Goal: Task Accomplishment & Management: Complete application form

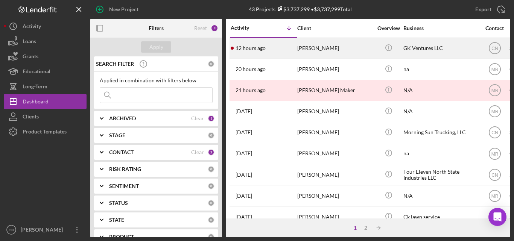
click at [315, 46] on div "[PERSON_NAME]" at bounding box center [334, 48] width 75 height 20
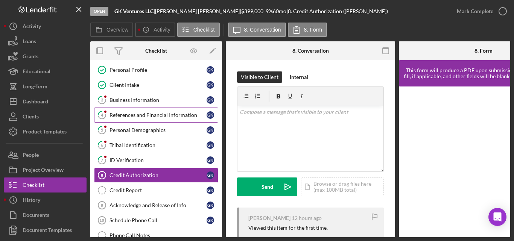
scroll to position [21, 0]
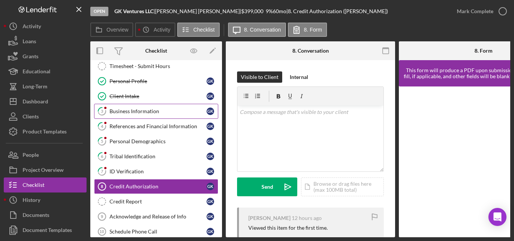
click at [138, 109] on div "Business Information" at bounding box center [157, 111] width 97 height 6
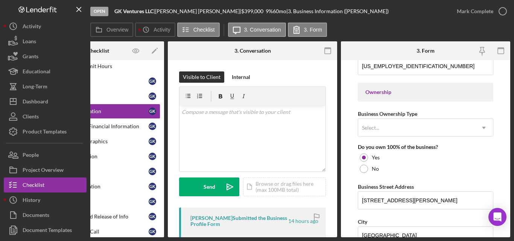
scroll to position [339, 0]
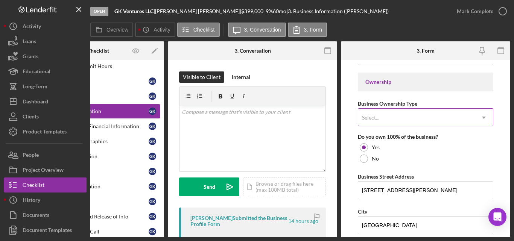
click at [463, 118] on div "Select..." at bounding box center [416, 117] width 117 height 17
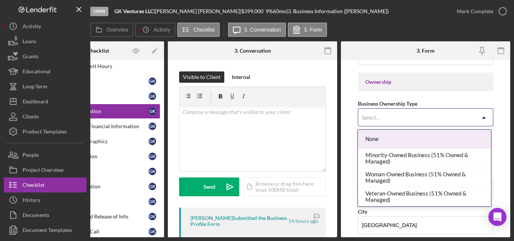
click at [456, 137] on div "None" at bounding box center [424, 139] width 133 height 19
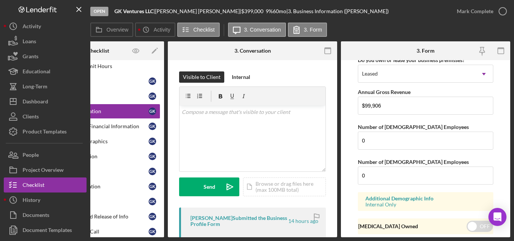
scroll to position [666, 0]
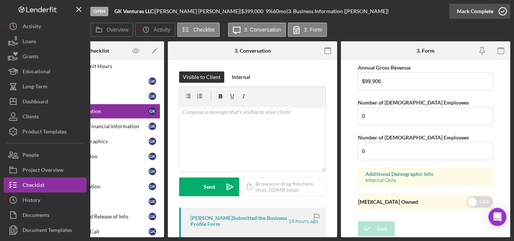
click at [504, 10] on icon "button" at bounding box center [502, 11] width 19 height 19
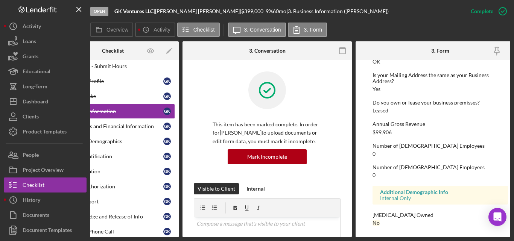
scroll to position [0, 0]
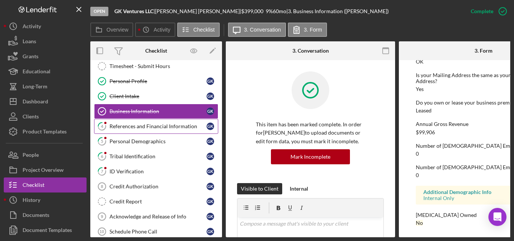
click at [131, 128] on div "References and Financial Information" at bounding box center [157, 126] width 97 height 6
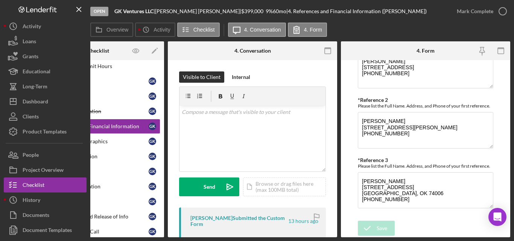
scroll to position [370, 0]
click at [501, 11] on icon "button" at bounding box center [502, 11] width 19 height 19
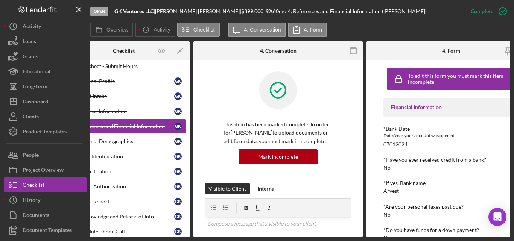
scroll to position [0, 0]
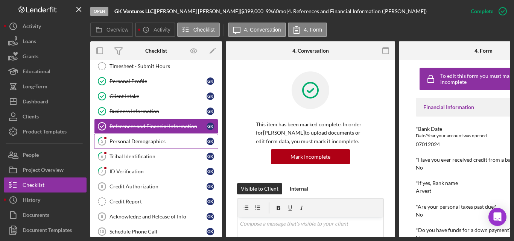
click at [122, 145] on link "5 Personal Demographics G K" at bounding box center [156, 141] width 124 height 15
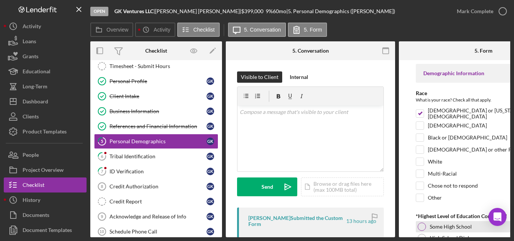
drag, startPoint x: 386, startPoint y: 238, endPoint x: 427, endPoint y: 236, distance: 41.0
click at [482, 227] on div "Open GK Ventures LLC | [PERSON_NAME] | $399,000 $399,000 9 % 60 mo | 5. Persona…" at bounding box center [257, 120] width 514 height 241
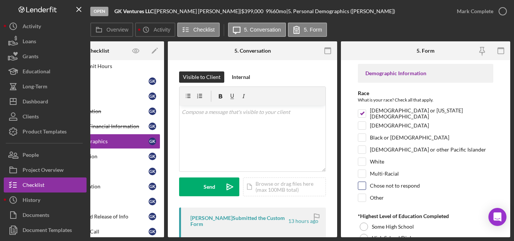
click at [465, 186] on div "Chose not to respond" at bounding box center [425, 188] width 135 height 12
drag, startPoint x: 268, startPoint y: 137, endPoint x: 272, endPoint y: 138, distance: 3.9
click at [271, 138] on div "v Color teal Color pink Remove color Add row above Add row below Add column bef…" at bounding box center [252, 139] width 146 height 66
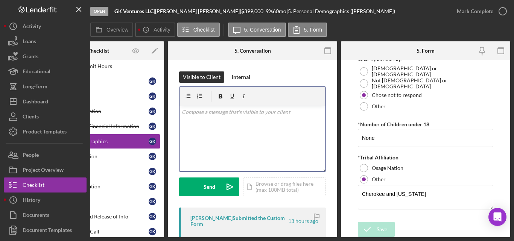
scroll to position [477, 0]
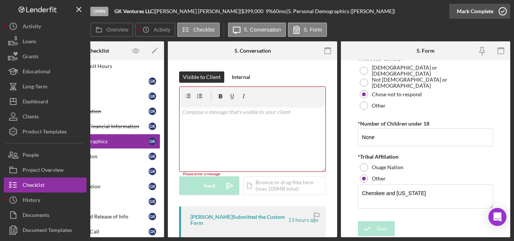
click at [504, 8] on icon "button" at bounding box center [502, 11] width 19 height 19
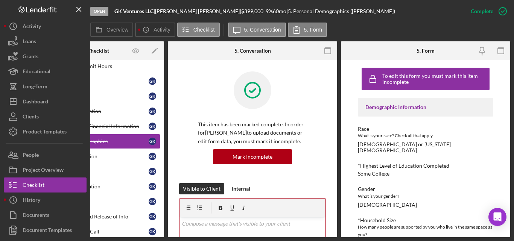
scroll to position [0, 0]
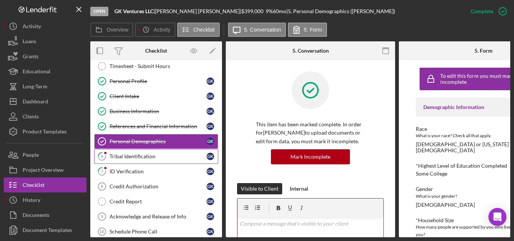
click at [136, 156] on div "Tribal Identification" at bounding box center [157, 156] width 97 height 6
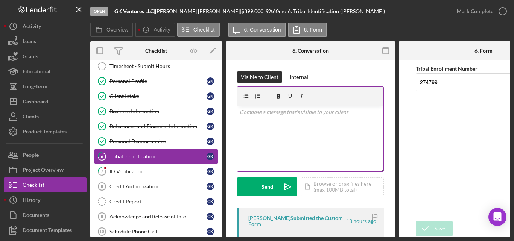
click at [260, 114] on p at bounding box center [311, 112] width 142 height 8
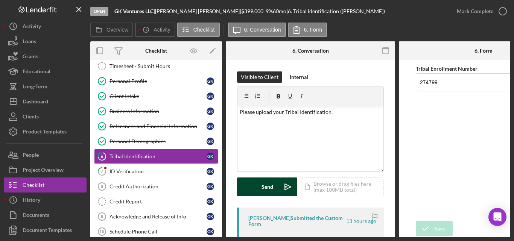
click at [272, 182] on div "Send" at bounding box center [267, 187] width 12 height 19
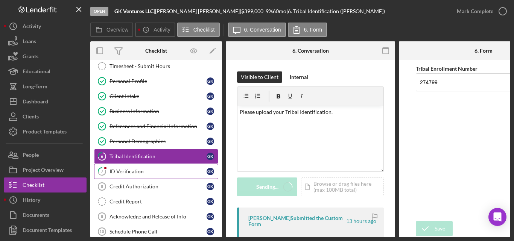
click at [118, 170] on div "ID Verification" at bounding box center [157, 172] width 97 height 6
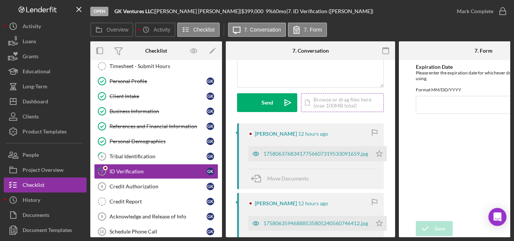
scroll to position [113, 0]
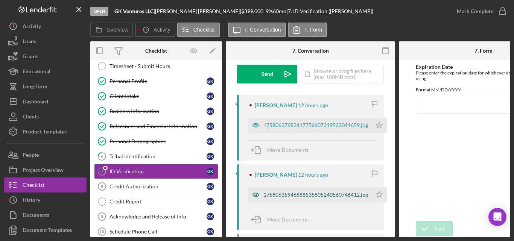
click at [290, 193] on div "17580635946888535805240560746412.jpg" at bounding box center [315, 195] width 105 height 6
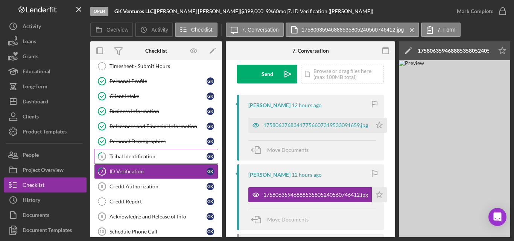
drag, startPoint x: 148, startPoint y: 155, endPoint x: 161, endPoint y: 142, distance: 18.9
click at [148, 154] on div "Tribal Identification" at bounding box center [157, 156] width 97 height 6
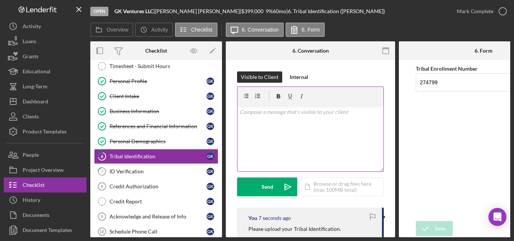
click at [304, 118] on div "v Color teal Color pink Remove color Add row above Add row below Add column bef…" at bounding box center [310, 139] width 146 height 66
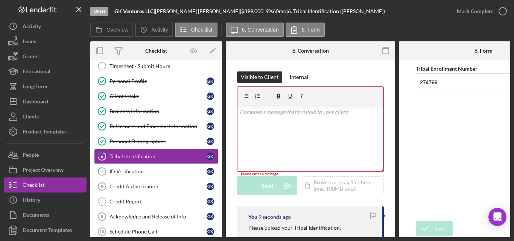
click at [305, 103] on div at bounding box center [310, 96] width 146 height 19
click at [290, 122] on div "v Color teal Color pink Remove color Add row above Add row below Add column bef…" at bounding box center [310, 139] width 146 height 66
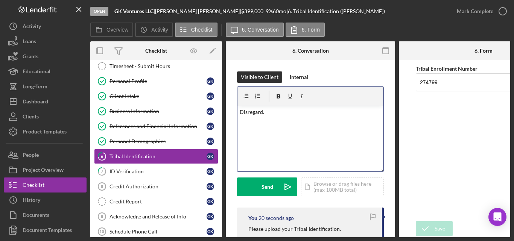
click at [286, 112] on p "Disregard." at bounding box center [311, 112] width 142 height 8
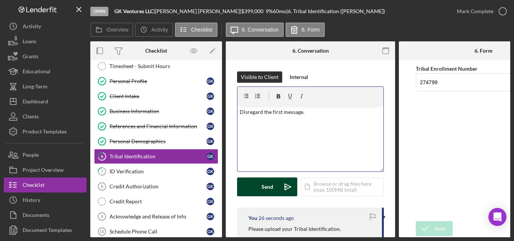
click at [261, 186] on button "Send Icon/icon-invite-send" at bounding box center [267, 187] width 60 height 19
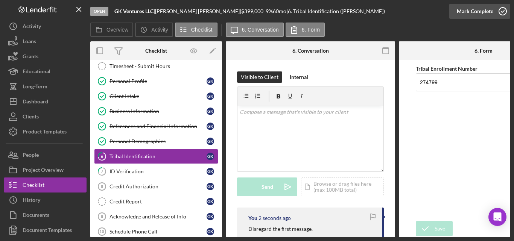
click at [500, 9] on icon "button" at bounding box center [502, 11] width 19 height 19
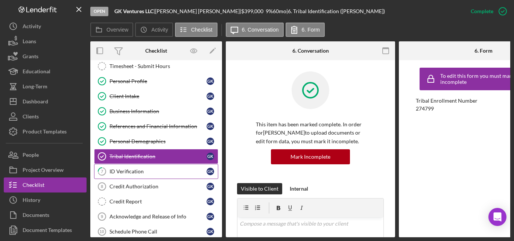
click at [138, 164] on link "7 ID Verification G K" at bounding box center [156, 171] width 124 height 15
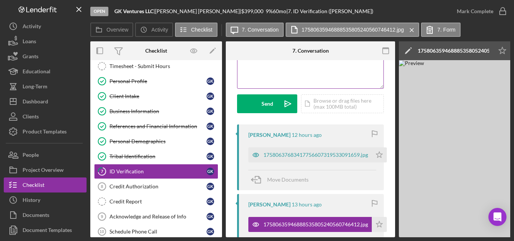
scroll to position [113, 0]
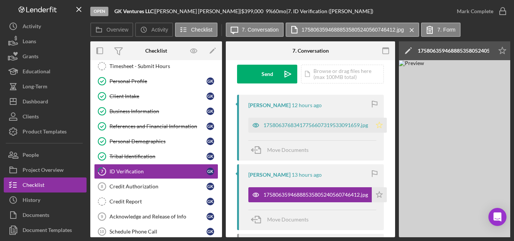
click at [380, 127] on polygon "button" at bounding box center [379, 125] width 6 height 6
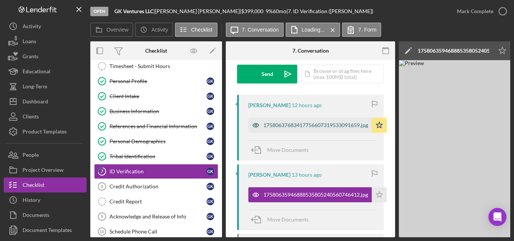
click at [311, 127] on div "17580637683417756607319533091659.jpg" at bounding box center [315, 125] width 105 height 6
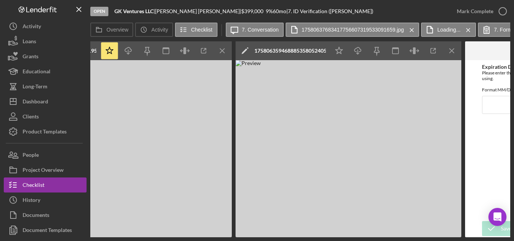
scroll to position [0, 463]
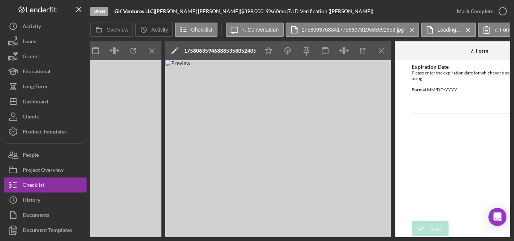
click at [303, 235] on div "Open GK Ventures LLC | [PERSON_NAME] | $399,000 $399,000 9 % 60 mo | 7. ID Veri…" at bounding box center [257, 120] width 514 height 241
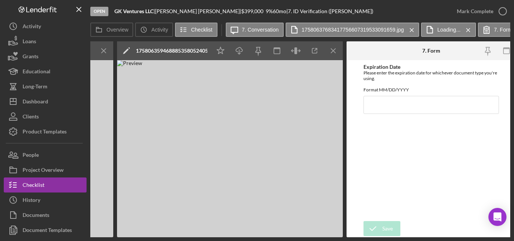
scroll to position [0, 512]
click at [386, 114] on input "Expiration Date" at bounding box center [430, 105] width 135 height 18
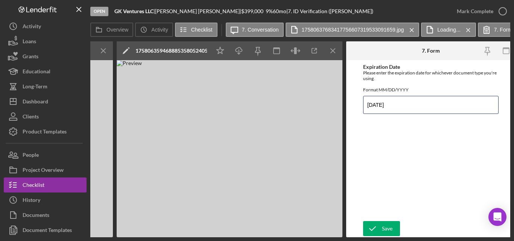
type input "[DATE]"
click at [379, 213] on div "Expiration Date Please enter the expiration date for whichever document type yo…" at bounding box center [430, 140] width 135 height 153
click at [379, 231] on icon "submit" at bounding box center [372, 228] width 19 height 19
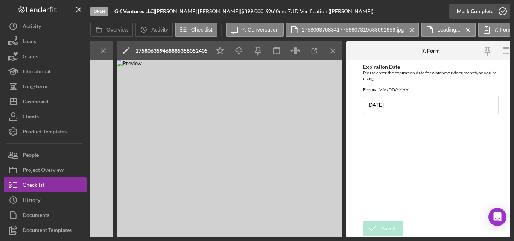
click at [501, 13] on icon "button" at bounding box center [502, 11] width 19 height 19
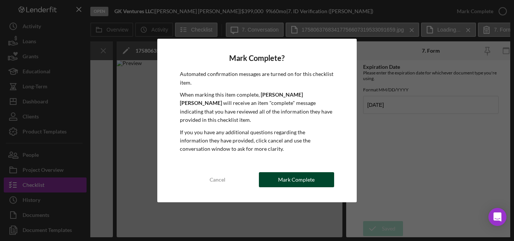
click at [293, 178] on div "Mark Complete" at bounding box center [296, 179] width 36 height 15
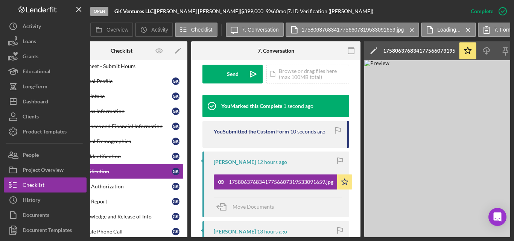
scroll to position [0, 0]
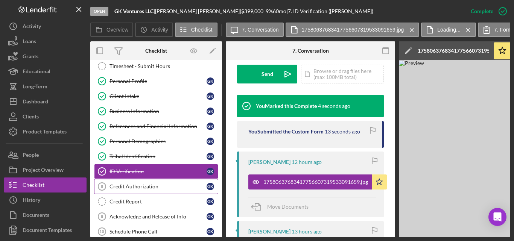
click at [130, 184] on div "Credit Authorization" at bounding box center [157, 187] width 97 height 6
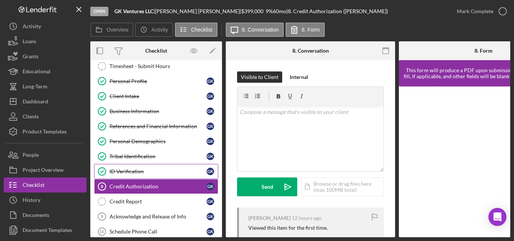
scroll to position [96, 0]
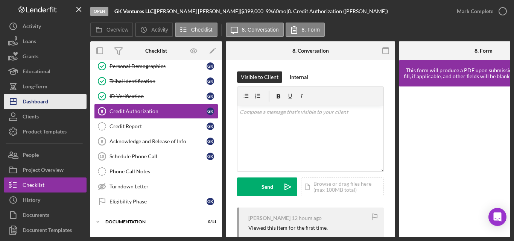
click at [33, 100] on div "Dashboard" at bounding box center [36, 102] width 26 height 17
